Goal: Communication & Community: Answer question/provide support

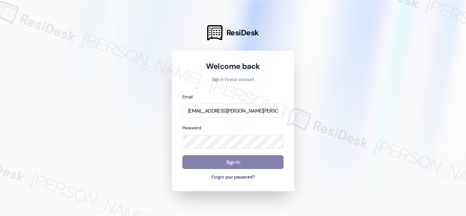
type input "[EMAIL_ADDRESS][PERSON_NAME][PERSON_NAME][PERSON_NAME][DOMAIN_NAME]"
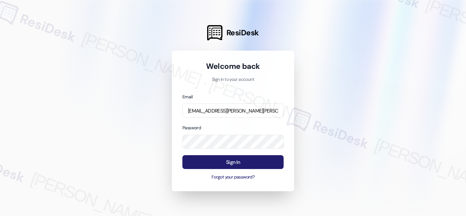
click at [220, 160] on button "Sign In" at bounding box center [232, 162] width 101 height 14
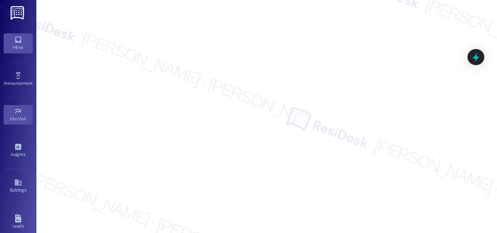
click at [20, 39] on icon at bounding box center [18, 40] width 6 height 6
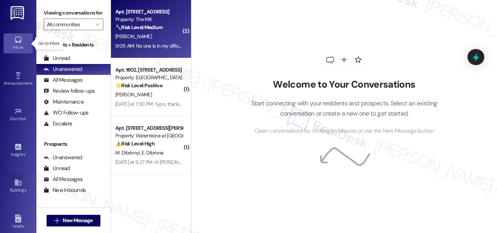
click at [154, 39] on div "[PERSON_NAME]" at bounding box center [149, 36] width 69 height 9
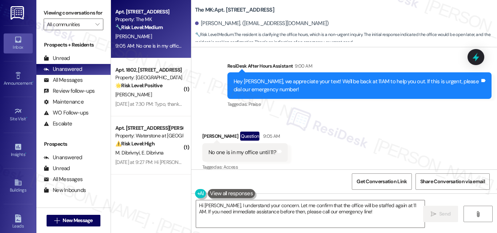
scroll to position [848, 0]
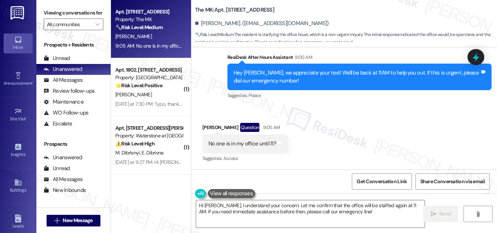
click at [400, 124] on div "Received via SMS [PERSON_NAME] Question 9:05 AM No one is in my office until 11…" at bounding box center [344, 138] width 306 height 63
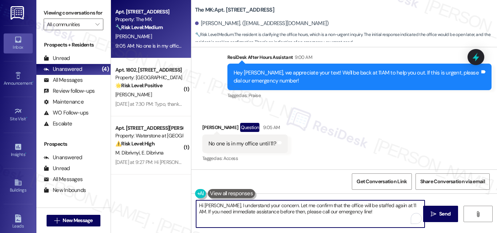
drag, startPoint x: 218, startPoint y: 205, endPoint x: 422, endPoint y: 232, distance: 205.5
click at [359, 212] on textarea "Hi [PERSON_NAME], I understand your concern. Let me confirm that the office wil…" at bounding box center [310, 213] width 228 height 27
paste textarea "'m sorry for the delayed response."
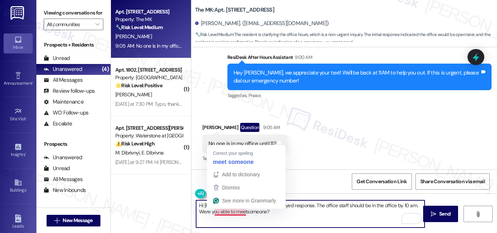
click at [226, 212] on textarea "Hi [PERSON_NAME], I'm sorry for the delayed response. The office staff should b…" at bounding box center [310, 213] width 228 height 27
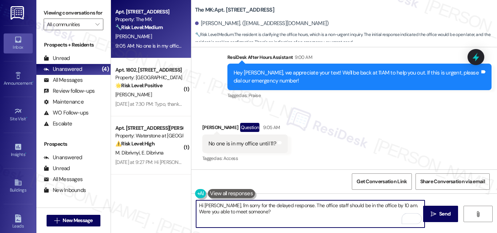
click at [262, 215] on textarea "Hi [PERSON_NAME], I'm sorry for the delayed response. The office staff should b…" at bounding box center [310, 213] width 228 height 27
type textarea "Hi [PERSON_NAME], I'm sorry for the delayed response. The office staff should b…"
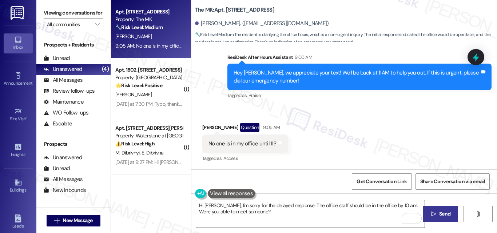
click at [442, 215] on span "Send" at bounding box center [444, 214] width 11 height 8
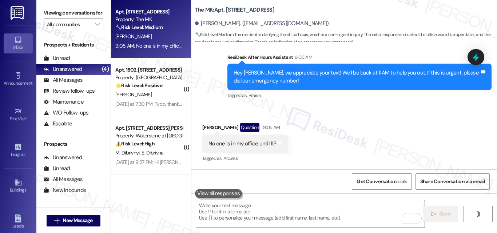
type textarea "Fetching suggested responses. Please feel free to read through the conversation…"
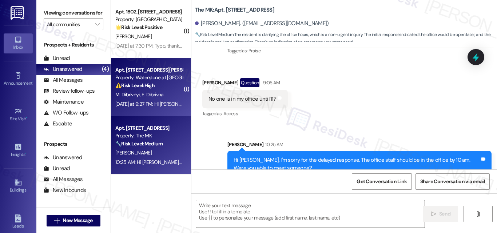
scroll to position [907, 0]
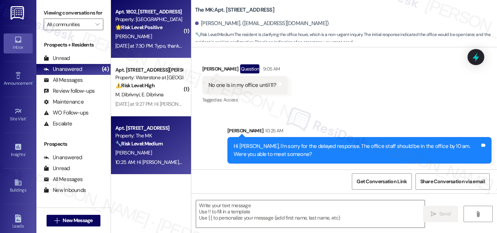
click at [143, 37] on div "[PERSON_NAME]" at bounding box center [149, 36] width 69 height 9
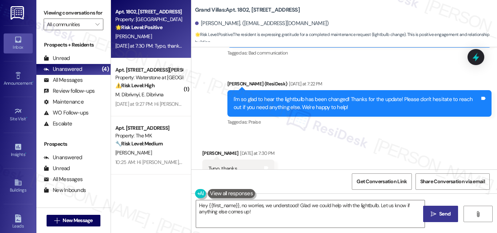
scroll to position [1029, 0]
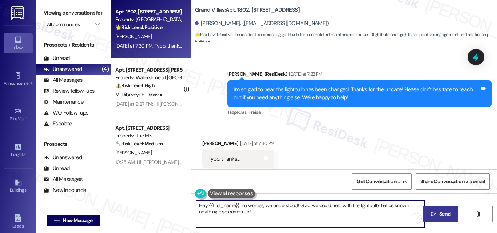
drag, startPoint x: 230, startPoint y: 212, endPoint x: 167, endPoint y: 198, distance: 65.2
click at [167, 198] on div "Apt. 1802, [STREET_ADDRESS] Property: Grand Villas 🌟 Risk Level: Positive The r…" at bounding box center [304, 116] width 386 height 233
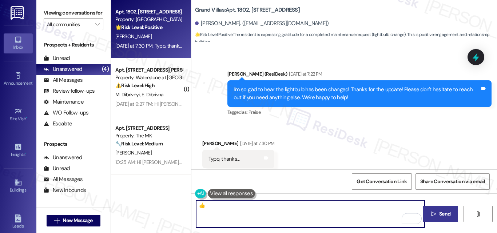
type textarea "👍"
click at [448, 215] on span "Send" at bounding box center [444, 214] width 11 height 8
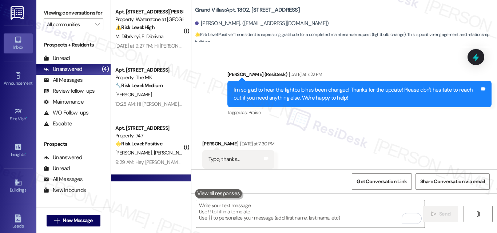
scroll to position [1079, 0]
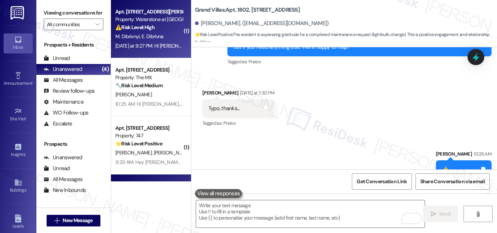
click at [166, 36] on div "M. Dibrivnyi E. Dibrivna" at bounding box center [149, 36] width 69 height 9
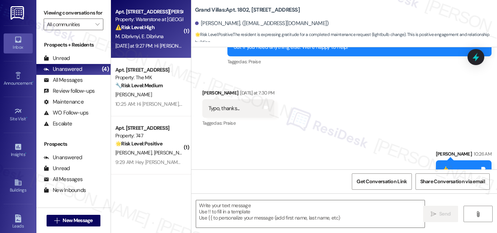
type textarea "Fetching suggested responses. Please feel free to read through the conversation…"
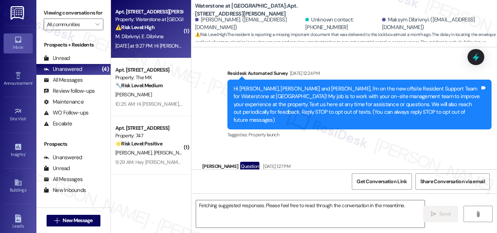
scroll to position [8643, 0]
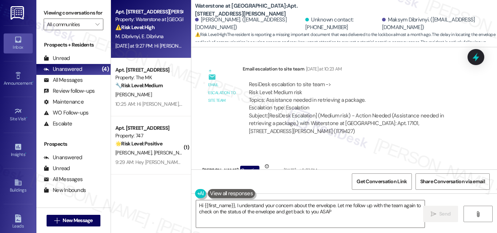
type textarea "Hi {{first_name}}, I understand your concern about the envelope. Let me follow …"
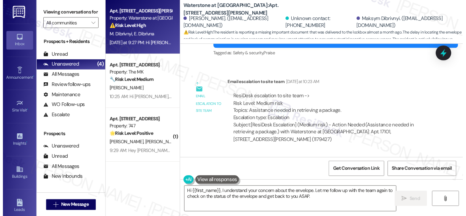
scroll to position [8352, 0]
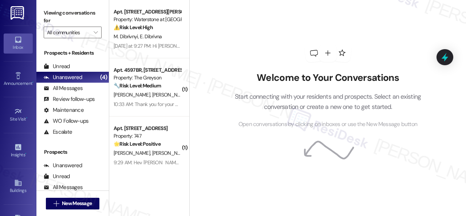
click at [236, 96] on p "Start connecting with your residents and prospects. Select an existing conversa…" at bounding box center [328, 101] width 208 height 21
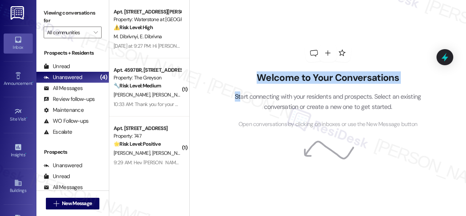
drag, startPoint x: 239, startPoint y: 91, endPoint x: 252, endPoint y: 62, distance: 31.1
click at [252, 62] on div "Welcome to Your Conversations Start connecting with your residents and prospect…" at bounding box center [328, 86] width 218 height 172
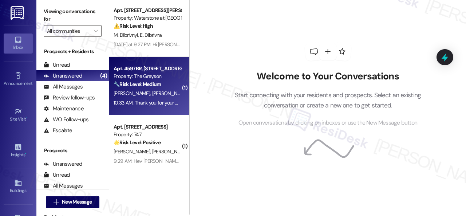
scroll to position [2, 0]
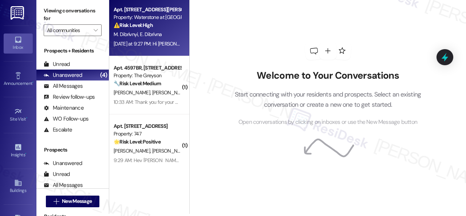
click at [159, 32] on span "E. Dibrivna" at bounding box center [151, 34] width 22 height 7
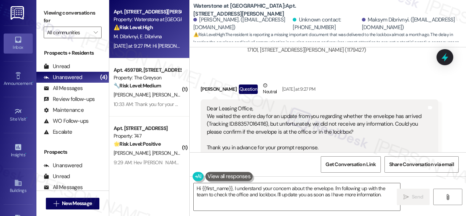
scroll to position [8589, 0]
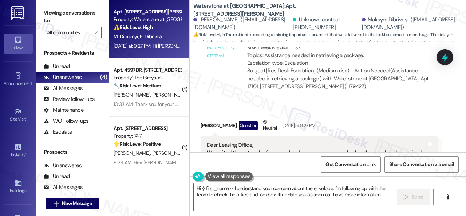
click at [382, 118] on div "[PERSON_NAME] Question Neutral [DATE] at 9:27 PM" at bounding box center [319, 127] width 238 height 18
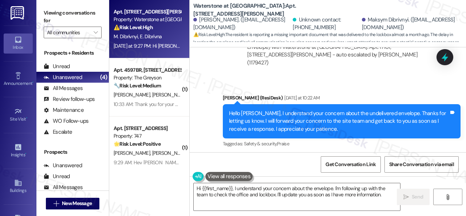
scroll to position [8387, 0]
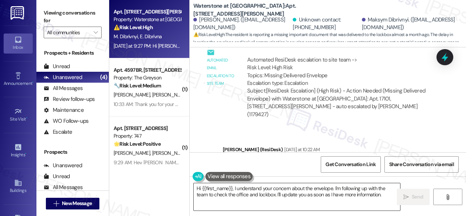
drag, startPoint x: 363, startPoint y: 194, endPoint x: 320, endPoint y: 194, distance: 43.7
click at [363, 194] on textarea "Hi {{first_name}}, I understand your concern about the envelope. I'm following …" at bounding box center [297, 196] width 206 height 27
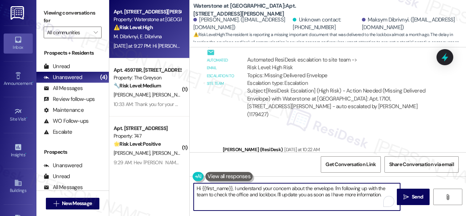
click at [381, 192] on textarea "Hi {{first_name}}, I understand your concern about the envelope. I'm following …" at bounding box center [297, 196] width 206 height 27
drag, startPoint x: 381, startPoint y: 194, endPoint x: 196, endPoint y: 184, distance: 185.4
click at [196, 184] on textarea "Hi {{first_name}}, I understand your concern about the envelope. I'm following …" at bounding box center [297, 196] width 206 height 27
paste textarea "I haven't received a response from the site team yet, but I have made a follow-…"
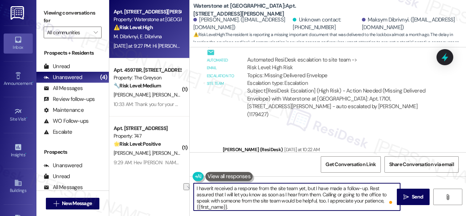
drag, startPoint x: 342, startPoint y: 187, endPoint x: 366, endPoint y: 190, distance: 24.5
click at [366, 190] on textarea "I haven't received a response from the site team yet, but I have made a follow-…" at bounding box center [297, 196] width 206 height 27
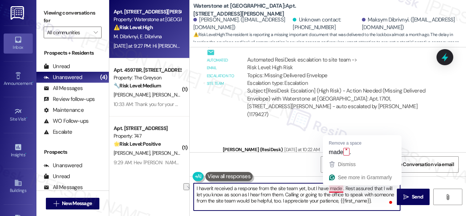
drag, startPoint x: 315, startPoint y: 187, endPoint x: 329, endPoint y: 187, distance: 13.1
click at [329, 187] on textarea "I haven't received a response from the site team yet, but I have made . Rest as…" at bounding box center [297, 196] width 206 height 27
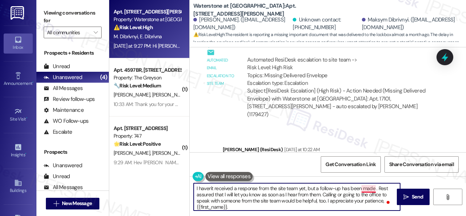
click at [375, 189] on textarea "I haven't received a response from the site team yet, but a follow-up has been …" at bounding box center [297, 196] width 206 height 27
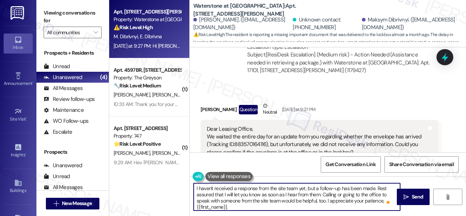
scroll to position [1, 0]
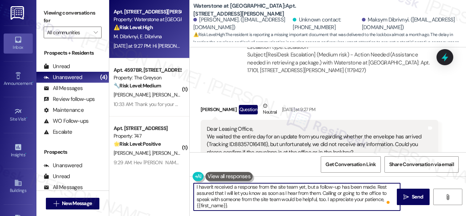
drag, startPoint x: 195, startPoint y: 206, endPoint x: 227, endPoint y: 206, distance: 31.7
click at [227, 206] on textarea "I haven't received a response from the site team yet, but a follow-up has been …" at bounding box center [297, 196] width 206 height 27
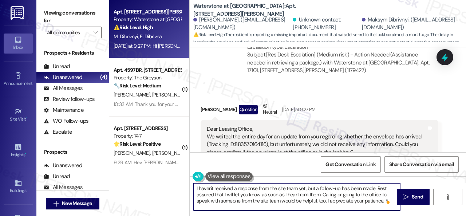
scroll to position [0, 0]
type textarea "I haven't received a response from the site team yet, but a follow-up has been …"
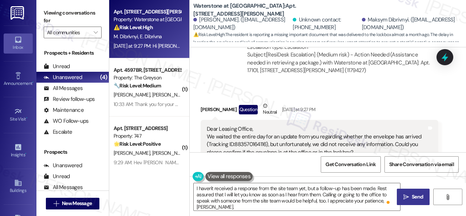
click at [420, 193] on span "Send" at bounding box center [416, 197] width 11 height 8
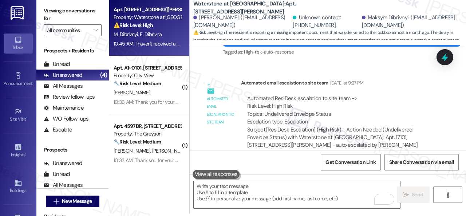
scroll to position [8970, 0]
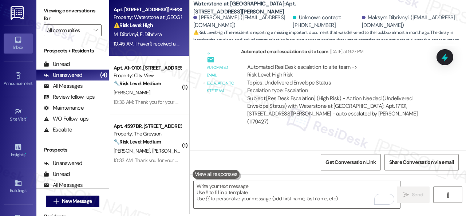
click at [431, 65] on div "Automated ResiDesk escalation to site team -> Risk Level: High Risk Topics: Und…" at bounding box center [339, 94] width 197 height 73
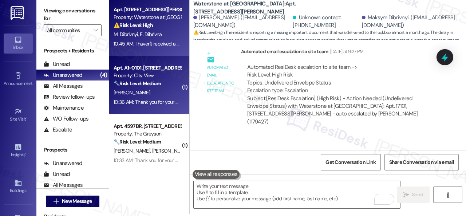
click at [151, 82] on strong "🔧 Risk Level: Medium" at bounding box center [137, 83] width 47 height 7
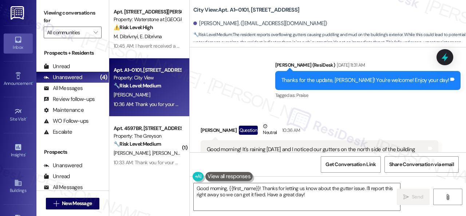
scroll to position [883, 0]
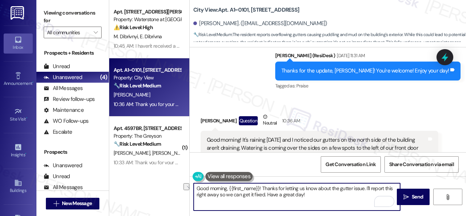
drag, startPoint x: 218, startPoint y: 192, endPoint x: 263, endPoint y: 192, distance: 45.1
click at [263, 192] on textarea "Good morning, {{first_name}}! Thanks for letting us know about the gutter issue…" at bounding box center [297, 196] width 206 height 27
type textarea "Good morning, {{first_name}}! Thanks for letting us know about the gutter issue…"
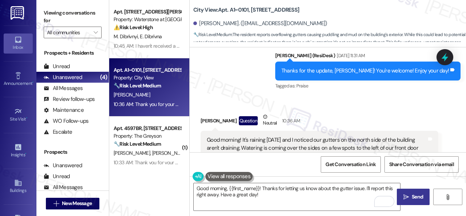
click at [413, 199] on span "Send" at bounding box center [416, 197] width 11 height 8
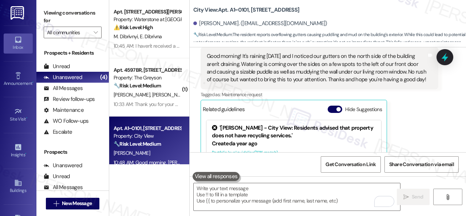
scroll to position [951, 0]
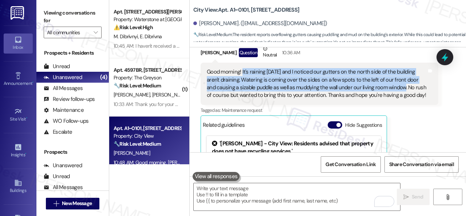
drag, startPoint x: 242, startPoint y: 61, endPoint x: 406, endPoint y: 78, distance: 164.9
click at [406, 78] on div "Good morning! It's raining [DATE] and I noticed our gutters on the north side o…" at bounding box center [317, 83] width 220 height 31
copy div "It's raining [DATE] and I noticed our gutters on the north side of the building…"
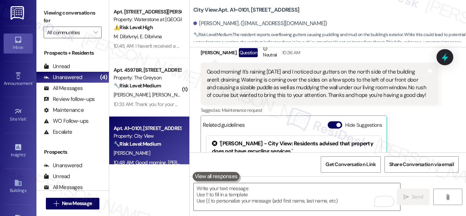
click at [414, 120] on div "[PERSON_NAME] Question Neutral 10:36 AM Good morning! It's raining [DATE] and I…" at bounding box center [319, 133] width 238 height 176
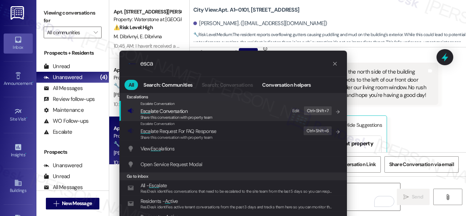
click at [295, 110] on div "Edit" at bounding box center [295, 111] width 7 height 8
drag, startPoint x: 178, startPoint y: 62, endPoint x: 95, endPoint y: 56, distance: 83.9
click at [95, 56] on div ".cls-1{fill:#0a055f;}.cls-2{fill:#0cc4c4;} resideskLogoBlueOrange esca All Sear…" at bounding box center [233, 108] width 466 height 216
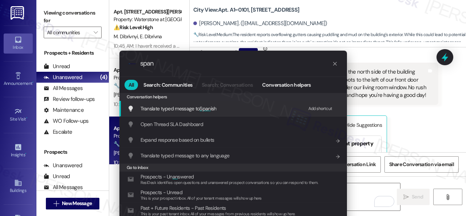
click at [316, 108] on div "Add shortcut" at bounding box center [320, 109] width 24 height 8
drag, startPoint x: 157, startPoint y: 64, endPoint x: 130, endPoint y: 60, distance: 27.9
click at [130, 60] on div ".cls-1{fill:#0a055f;}.cls-2{fill:#0cc4c4;} resideskLogoBlueOrange span" at bounding box center [232, 64] width 227 height 26
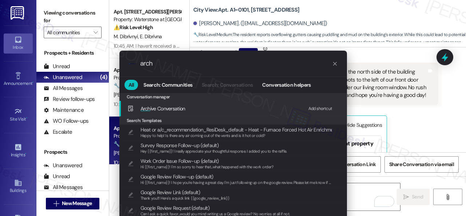
click at [313, 108] on div "Add shortcut" at bounding box center [320, 109] width 24 height 8
drag, startPoint x: 88, startPoint y: 54, endPoint x: 39, endPoint y: 42, distance: 50.3
click at [60, 48] on div ".cls-1{fill:#0a055f;}.cls-2{fill:#0cc4c4;} resideskLogoBlueOrange arch All Sear…" at bounding box center [233, 108] width 466 height 216
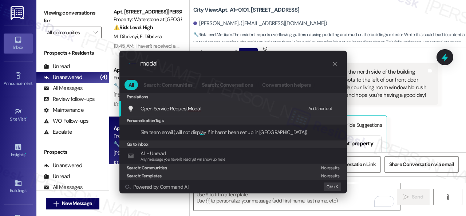
click at [320, 105] on div "Add shortcut" at bounding box center [320, 109] width 24 height 8
click at [166, 111] on span "Open Service Request Modal" at bounding box center [170, 108] width 61 height 7
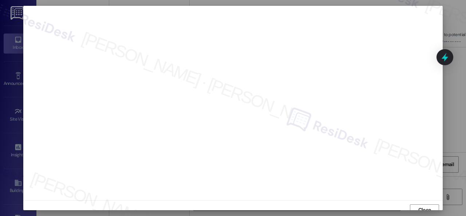
scroll to position [5, 0]
click at [417, 203] on span "Close" at bounding box center [425, 204] width 16 height 8
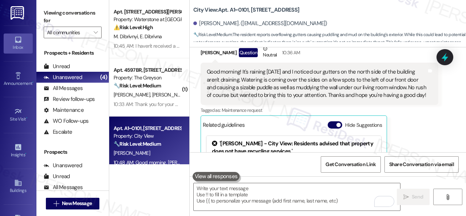
click at [418, 130] on div "[PERSON_NAME] Question Neutral 10:36 AM Good morning! It's raining [DATE] and I…" at bounding box center [319, 133] width 238 height 176
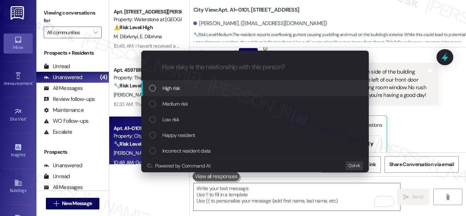
click at [172, 88] on span "High risk" at bounding box center [171, 88] width 18 height 8
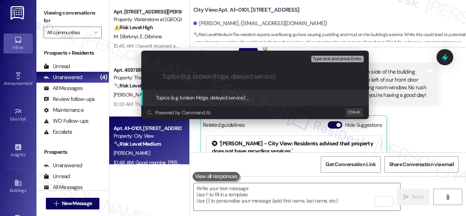
paste input "Work Order filed by ResiDesk 298225"
type input "Work Order filed by ResiDesk 298225"
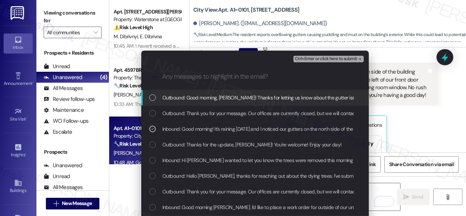
click at [299, 57] on span "Ctrl+Enter or click here to submit" at bounding box center [326, 58] width 62 height 5
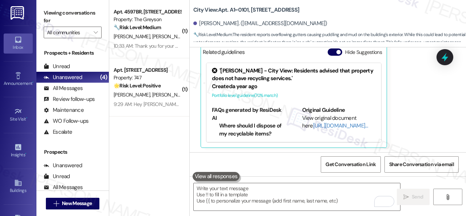
scroll to position [951, 0]
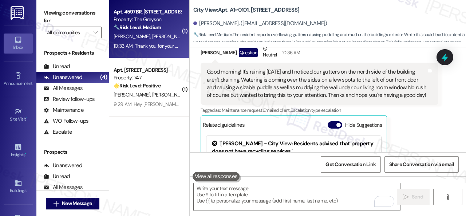
click at [157, 37] on div "[PERSON_NAME] [PERSON_NAME]" at bounding box center [147, 36] width 69 height 9
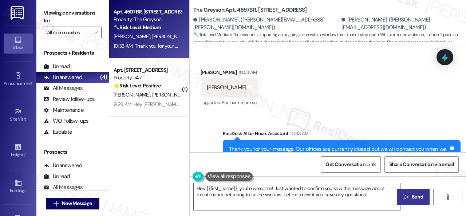
scroll to position [677, 0]
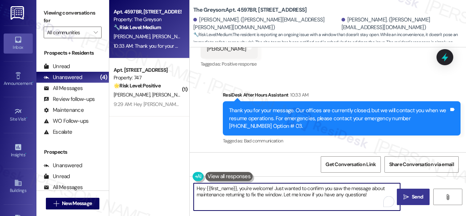
drag, startPoint x: 372, startPoint y: 198, endPoint x: 149, endPoint y: 191, distance: 223.1
click at [149, 191] on div "Apt. 4597BR, [STREET_ADDRESS] Property: The Greyson 🔧 Risk Level: Medium The re…" at bounding box center [287, 108] width 357 height 216
click at [240, 200] on textarea "Hey {{first_name}}, you're welcome! Just wanted to confirm you saw the message …" at bounding box center [297, 196] width 206 height 27
click at [241, 191] on textarea "Hey {{first_name}}, you're welcome! Just wanted to confirm you saw the message …" at bounding box center [297, 196] width 206 height 27
drag, startPoint x: 241, startPoint y: 189, endPoint x: 143, endPoint y: 186, distance: 97.9
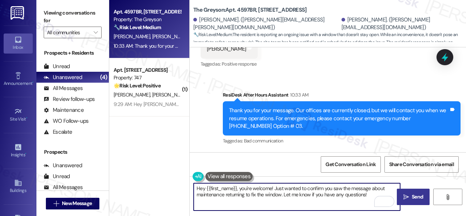
click at [143, 186] on div "Apt. 4597BR, [STREET_ADDRESS] Property: The Greyson 🔧 Risk Level: Medium The re…" at bounding box center [287, 108] width 357 height 216
drag, startPoint x: 231, startPoint y: 187, endPoint x: 331, endPoint y: 193, distance: 100.2
click at [331, 193] on textarea "You're welcome! Just wanted to confirm you saw the message about maintenance re…" at bounding box center [297, 196] width 206 height 27
type textarea "You're welcome!"
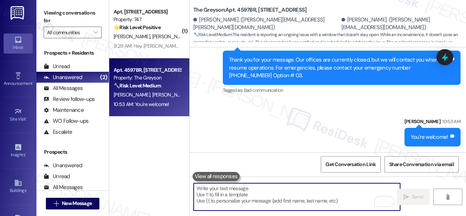
scroll to position [728, 0]
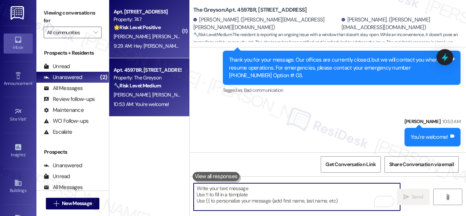
click at [190, 37] on span "[PERSON_NAME]" at bounding box center [208, 36] width 36 height 7
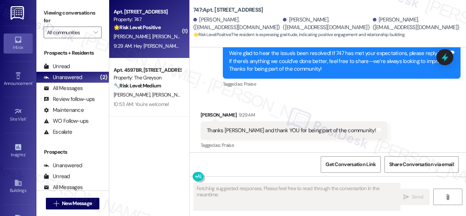
scroll to position [4365, 0]
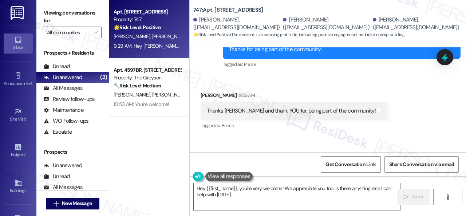
type textarea "Hey {{first_name}}, you're very welcome! We appreciate you too. Is there anythi…"
click at [352, 75] on div "Sent via SMS [PERSON_NAME] (ResiDesk) [DATE] at 6:01 PM We're glad to hear the …" at bounding box center [341, 42] width 248 height 66
click at [238, 75] on div "Sent via SMS [PERSON_NAME] (ResiDesk) [DATE] at 6:01 PM We're glad to hear the …" at bounding box center [341, 42] width 248 height 66
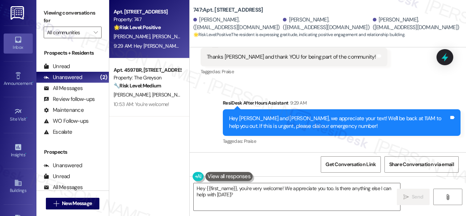
scroll to position [2, 0]
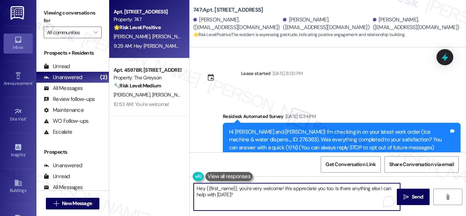
drag, startPoint x: 192, startPoint y: 182, endPoint x: 207, endPoint y: 184, distance: 14.7
click at [186, 179] on div "Apt. 402, 747 N College Ave Property: 747 🌟 Risk Level: Positive The resident i…" at bounding box center [287, 108] width 357 height 216
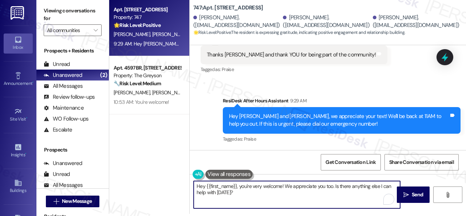
paste textarea "I'm glad you are satisfied with your home. Have you written a review for us bef…"
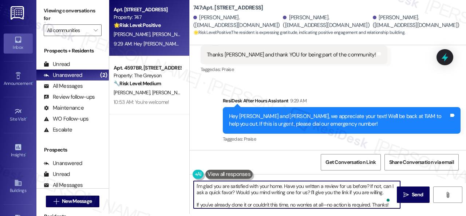
click at [194, 187] on textarea "I'm glad you are satisfied with your home. Have you written a review for us bef…" at bounding box center [297, 194] width 206 height 27
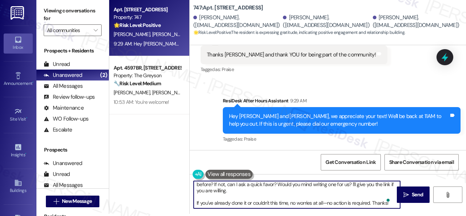
scroll to position [8, 0]
type textarea "You're welcome! I'm glad you are satisfied with your home. Have you written a r…"
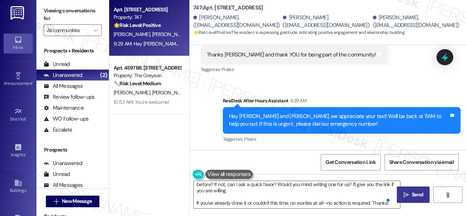
click at [421, 198] on button " Send" at bounding box center [413, 194] width 33 height 16
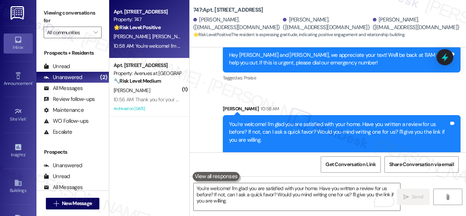
scroll to position [4517, 0]
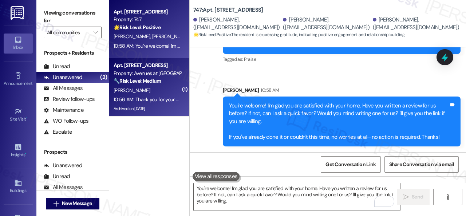
click at [170, 92] on div "T. Thomas" at bounding box center [147, 90] width 69 height 9
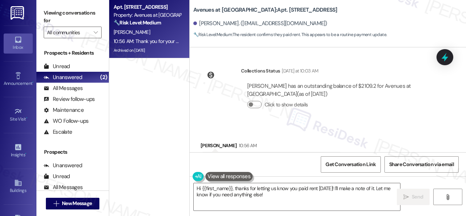
scroll to position [3566, 0]
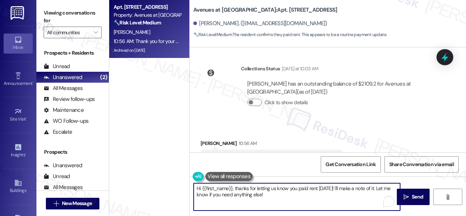
drag, startPoint x: 280, startPoint y: 196, endPoint x: 130, endPoint y: 163, distance: 154.1
click at [130, 163] on div "Apt. 17105, 12501 Broadway St Property: Avenues at Shadow Creek 🔧 Risk Level: M…" at bounding box center [287, 108] width 357 height 216
paste textarea "Thanks for the update! I'm happy to hear you've already taken care of the rent.…"
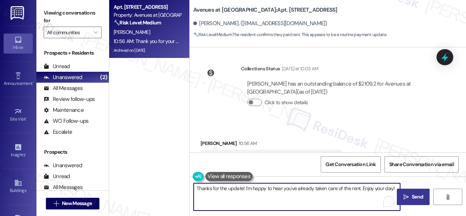
type textarea "Thanks for the update! I'm happy to hear you've already taken care of the rent.…"
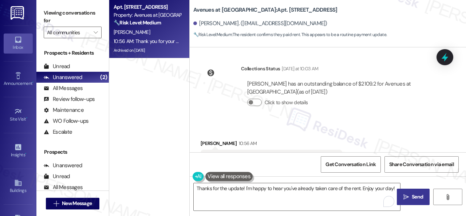
click at [406, 195] on span " Send" at bounding box center [413, 197] width 23 height 8
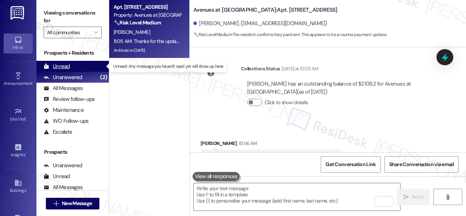
click at [63, 66] on div "Unread" at bounding box center [57, 67] width 26 height 8
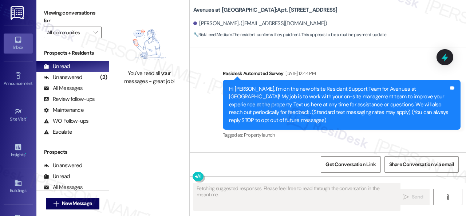
type textarea "Fetching suggested responses. Please feel free to read through the conversation…"
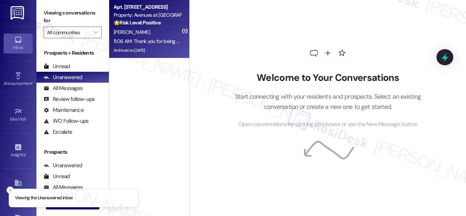
click at [156, 40] on div "11:06 AM: Thank you for being patient with me 11:06 AM: Thank you for being pat…" at bounding box center [162, 41] width 96 height 7
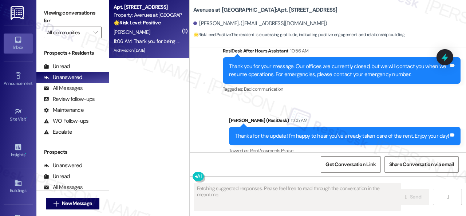
scroll to position [3758, 0]
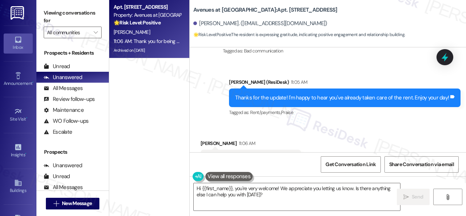
drag, startPoint x: 265, startPoint y: 195, endPoint x: 57, endPoint y: 155, distance: 211.3
click at [124, 174] on div "Apt. 17105, 12501 Broadway St Property: Avenues at Shadow Creek 🌟 Risk Level: P…" at bounding box center [287, 108] width 357 height 216
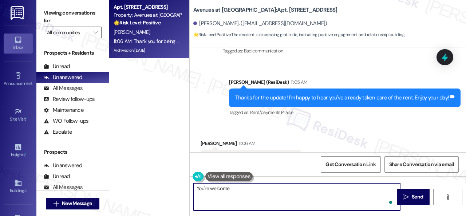
type textarea "You're welcome!"
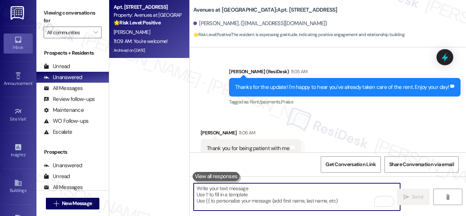
scroll to position [3794, 0]
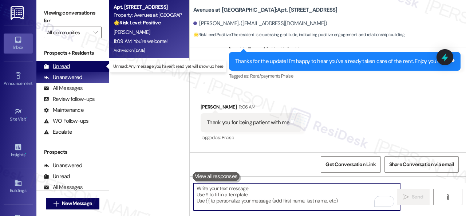
click at [63, 64] on div "Unread" at bounding box center [57, 67] width 26 height 8
